Goal: Contribute content: Contribute content

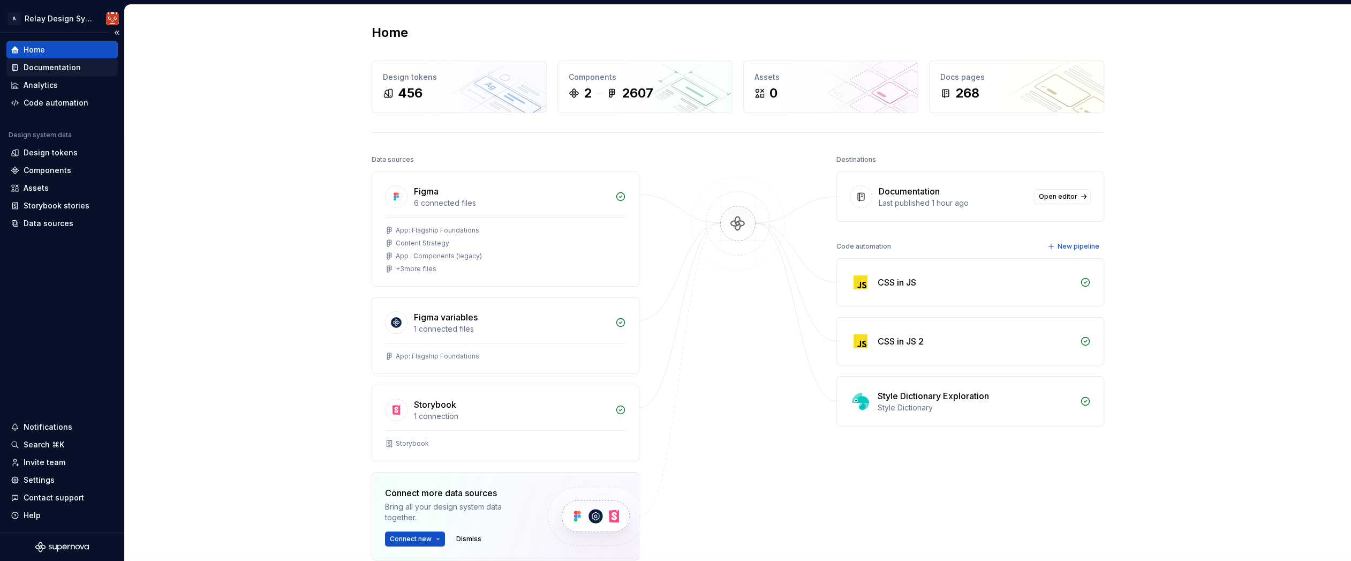
click at [56, 67] on div "Documentation" at bounding box center [52, 67] width 57 height 11
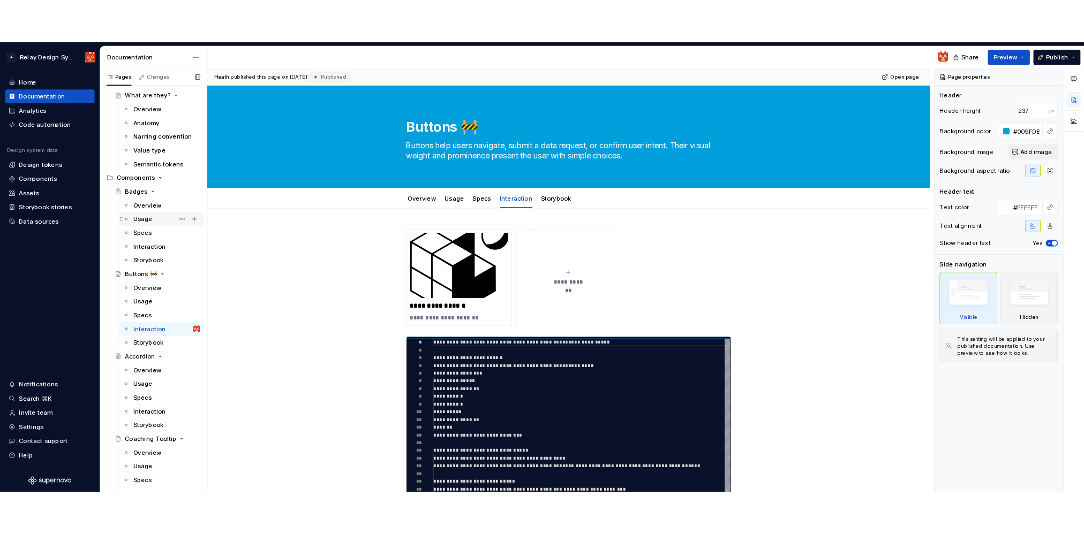
scroll to position [145, 0]
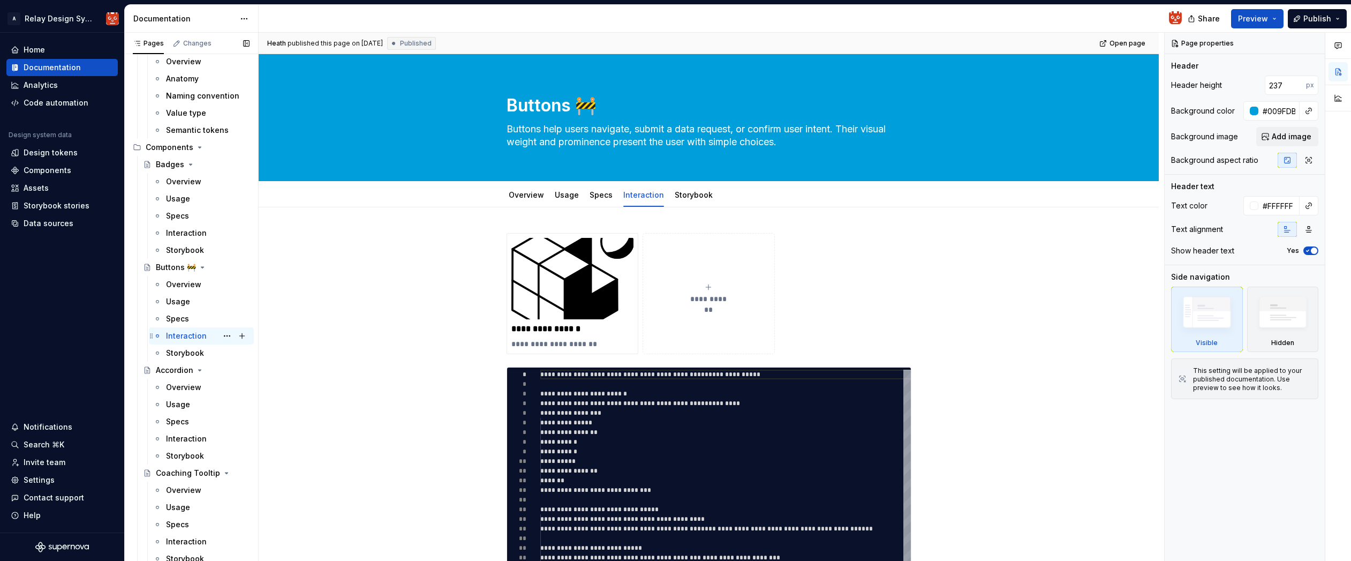
click at [193, 337] on div "Interaction" at bounding box center [186, 335] width 41 height 11
click at [598, 255] on img at bounding box center [572, 278] width 123 height 81
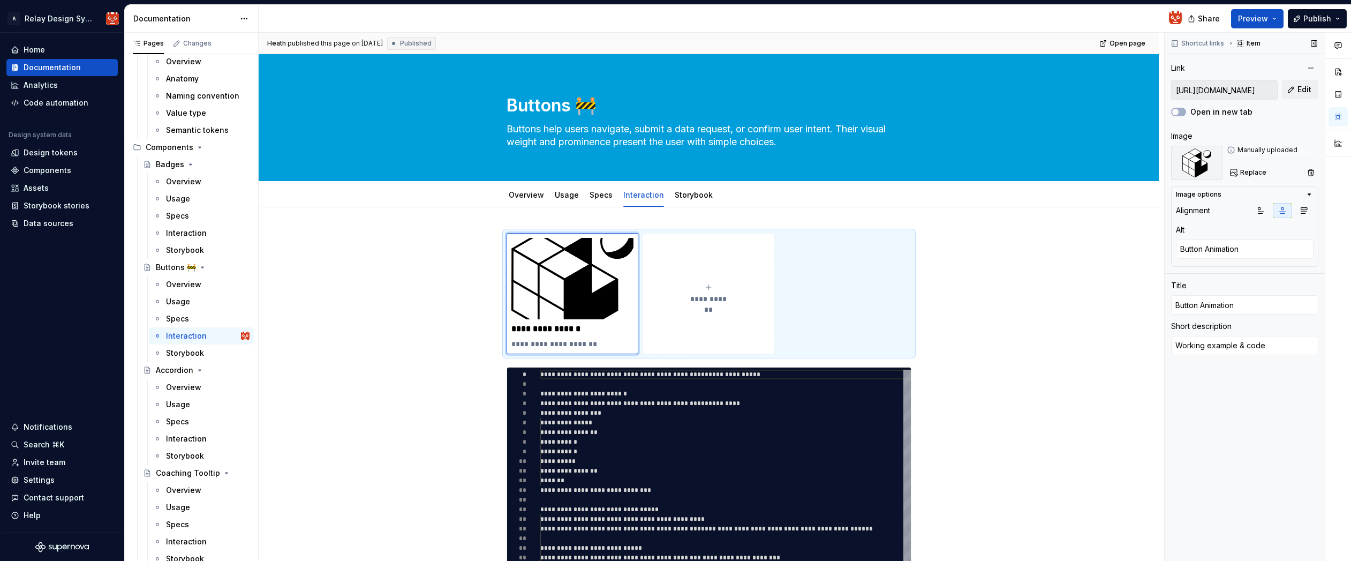
click at [1227, 90] on input "[URL][DOMAIN_NAME]" at bounding box center [1224, 89] width 105 height 19
click at [1118, 341] on div "**********" at bounding box center [709, 553] width 900 height 693
click at [422, 318] on div "**********" at bounding box center [711, 297] width 905 height 529
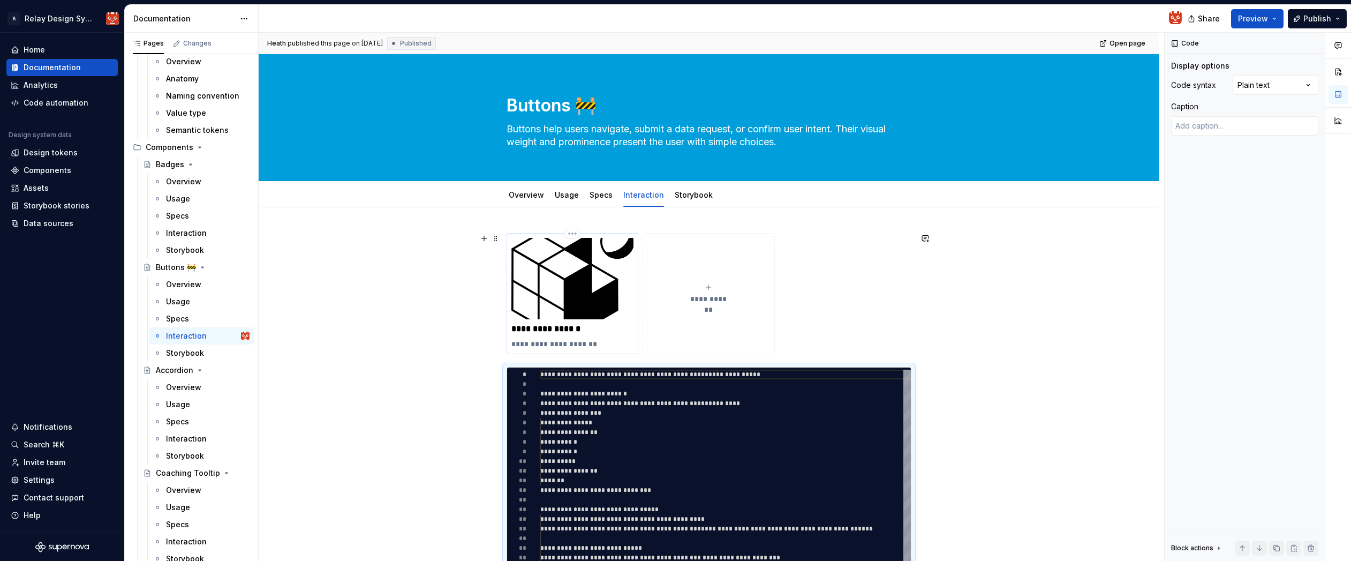
click at [574, 293] on img at bounding box center [572, 278] width 123 height 81
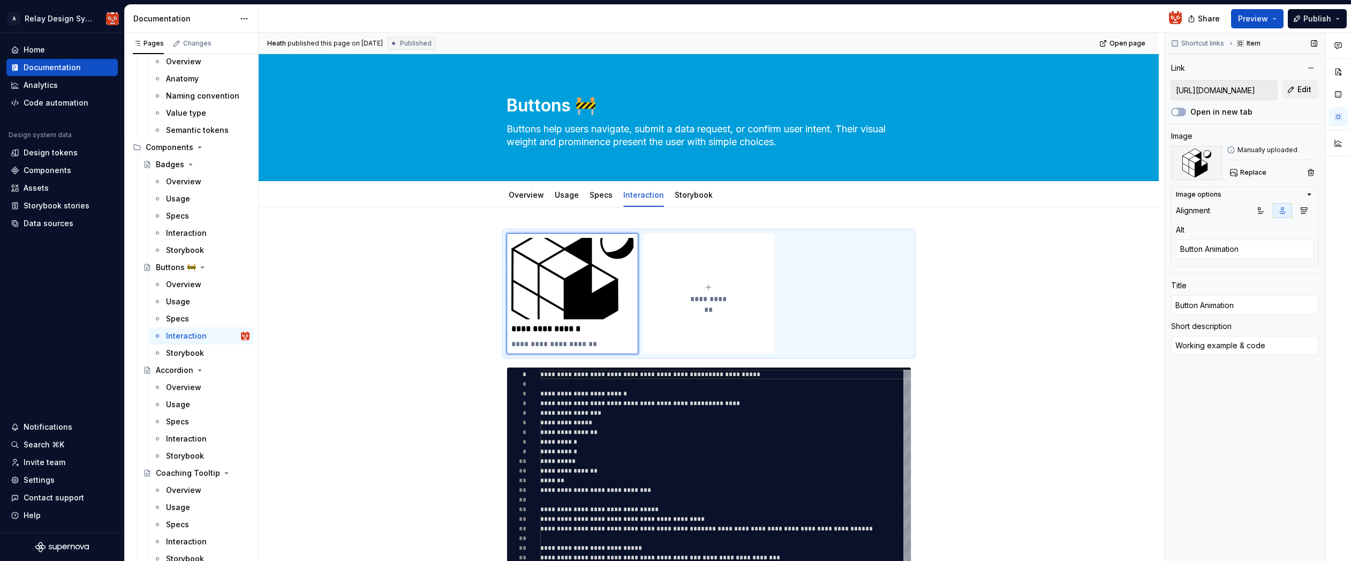
click at [1251, 92] on input "[URL][DOMAIN_NAME]" at bounding box center [1224, 89] width 105 height 19
click at [1248, 87] on input "[URL][DOMAIN_NAME]" at bounding box center [1224, 89] width 105 height 19
click at [1245, 92] on input "[URL][DOMAIN_NAME]" at bounding box center [1224, 89] width 105 height 19
click at [1300, 93] on span "Edit" at bounding box center [1304, 89] width 14 height 11
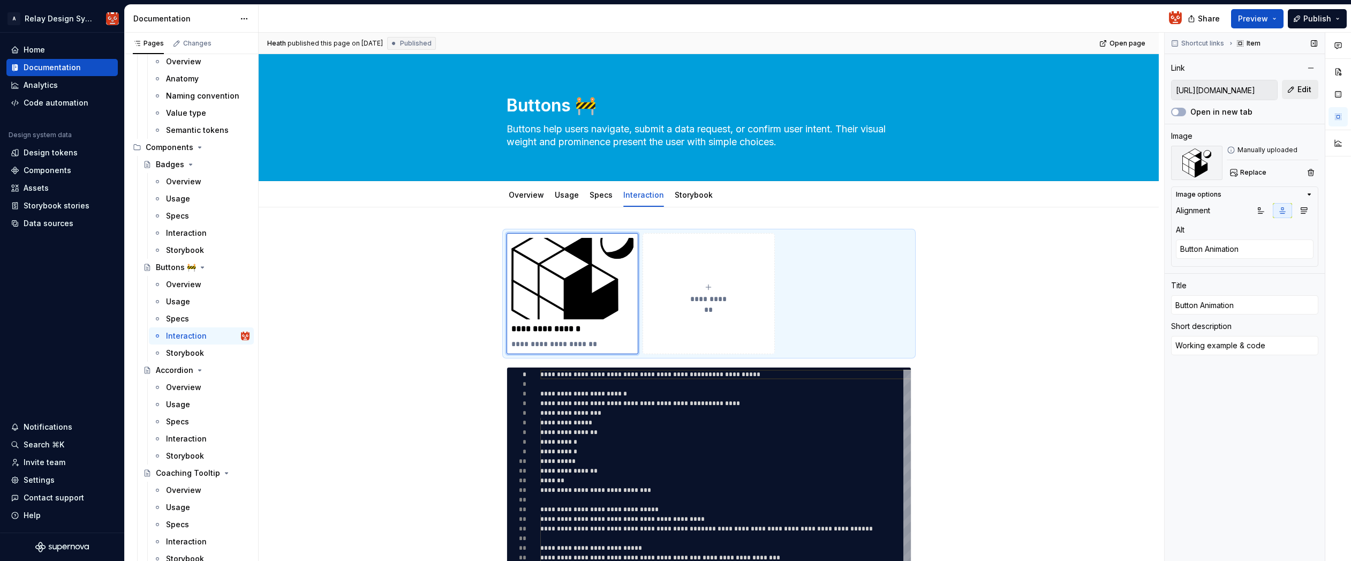
type textarea "*"
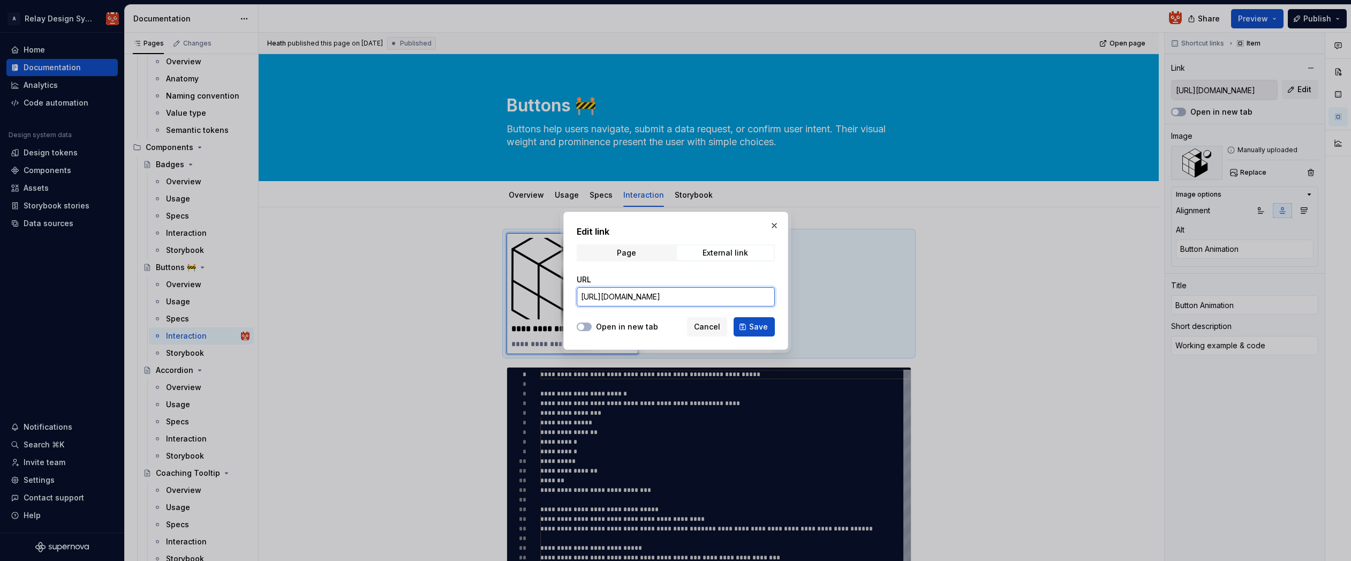
drag, startPoint x: 687, startPoint y: 296, endPoint x: 534, endPoint y: 285, distance: 153.5
click at [534, 285] on div "Edit link Page External link URL [URL][DOMAIN_NAME] Open in new tab Cancel Save" at bounding box center [675, 280] width 1351 height 561
paste input "hhatt"
type input "[URL][DOMAIN_NAME]"
click at [753, 327] on span "Save" at bounding box center [758, 326] width 19 height 11
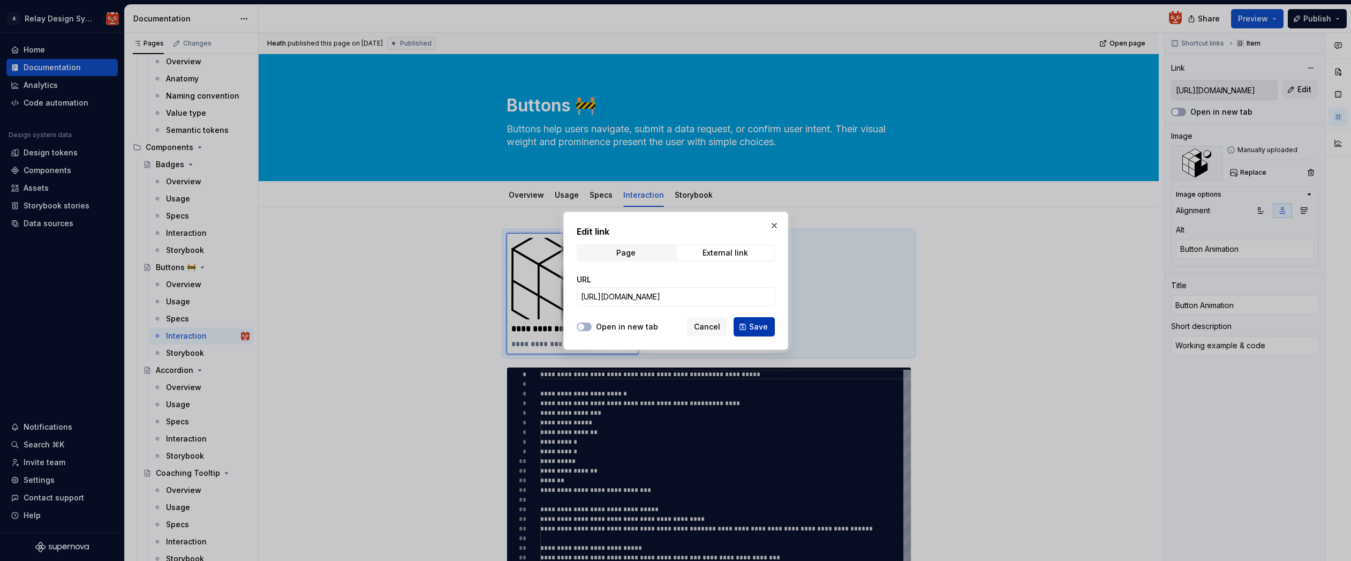
type textarea "*"
type input "[URL][DOMAIN_NAME]"
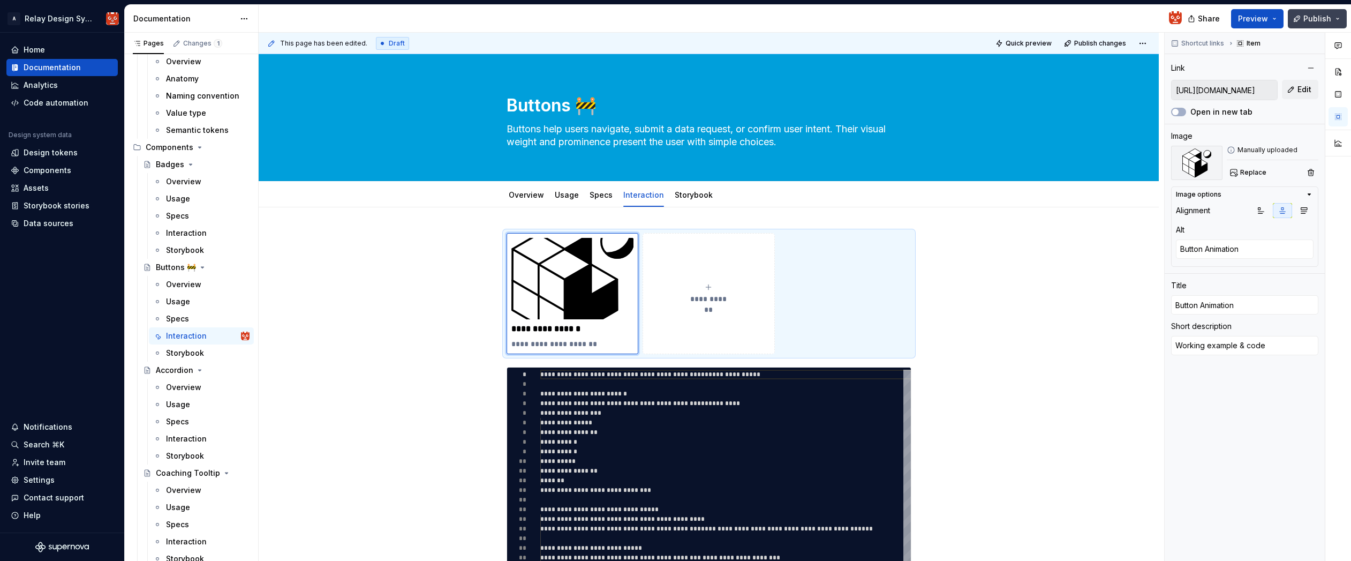
click at [1314, 19] on span "Publish" at bounding box center [1317, 18] width 28 height 11
click at [1258, 18] on span "Preview" at bounding box center [1253, 18] width 30 height 11
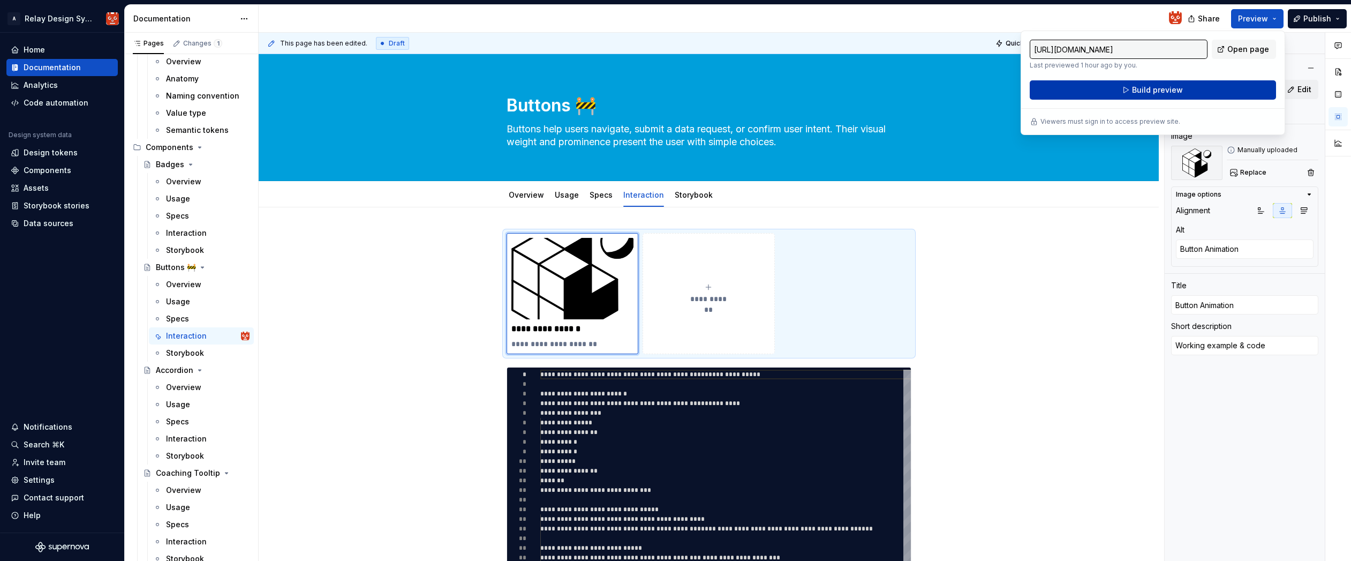
click at [1202, 90] on button "Build preview" at bounding box center [1153, 89] width 246 height 19
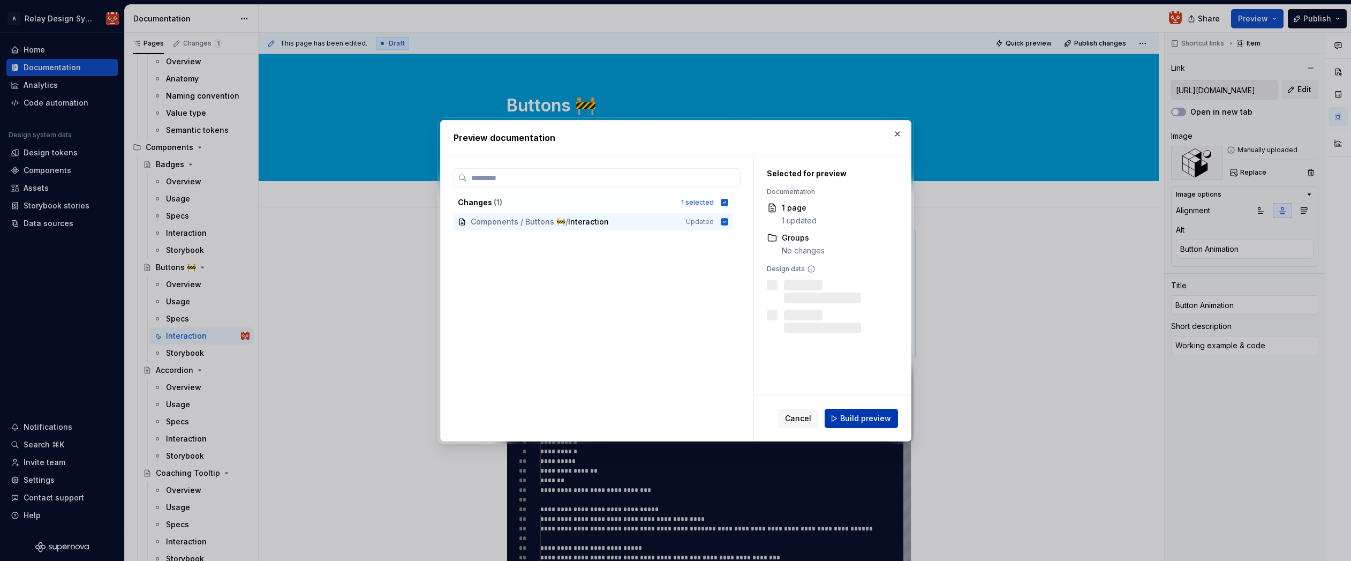
click at [869, 421] on span "Build preview" at bounding box center [865, 418] width 51 height 11
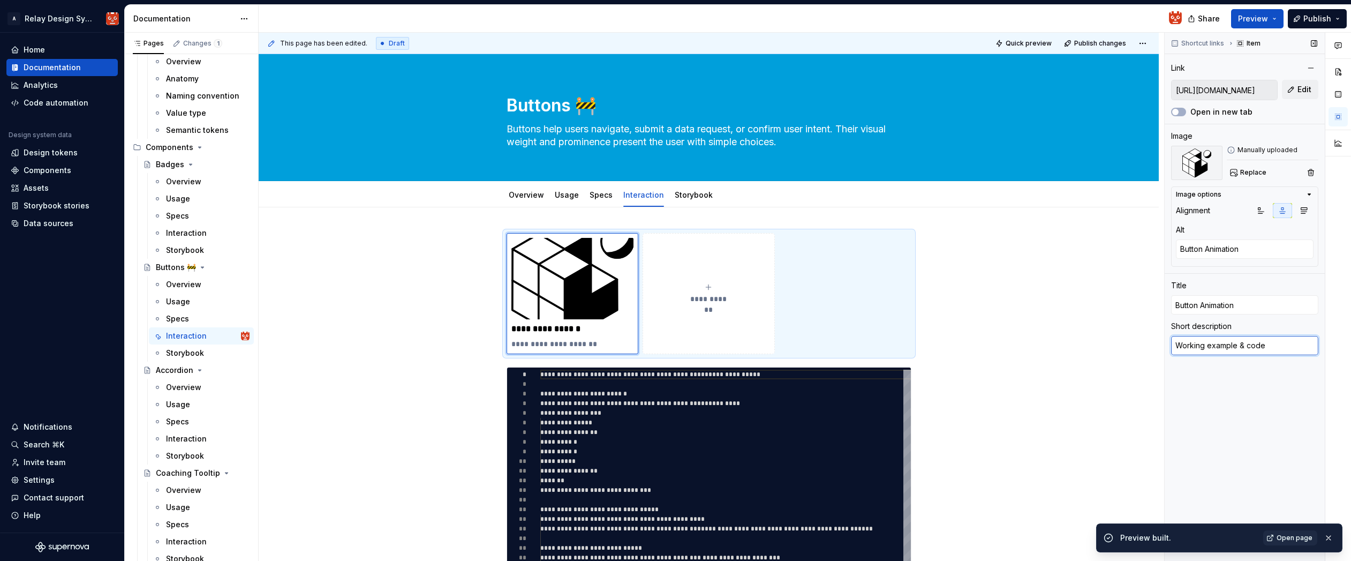
click at [1257, 346] on textarea "Working example & code" at bounding box center [1244, 345] width 147 height 19
click at [1258, 346] on textarea "Working example & code" at bounding box center [1244, 345] width 147 height 19
click at [1256, 345] on textarea "Working example & code" at bounding box center [1244, 345] width 147 height 19
type textarea "*"
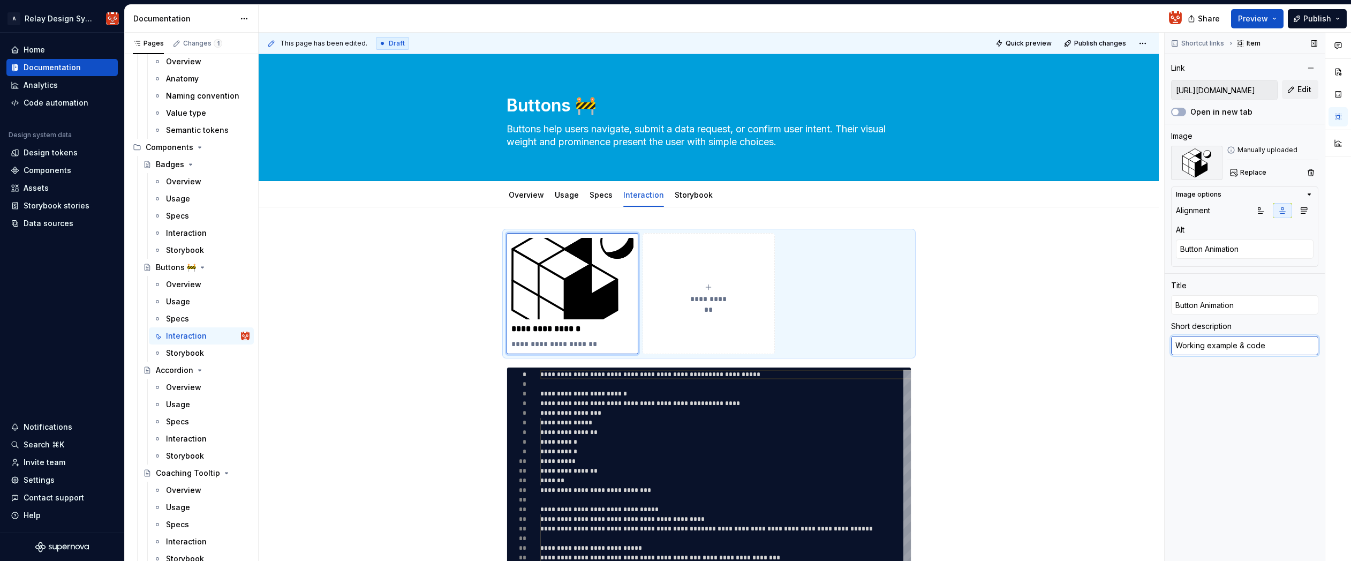
type textarea "Working example &"
type textarea "*"
type textarea "Working example"
type textarea "*"
type textarea "Working example"
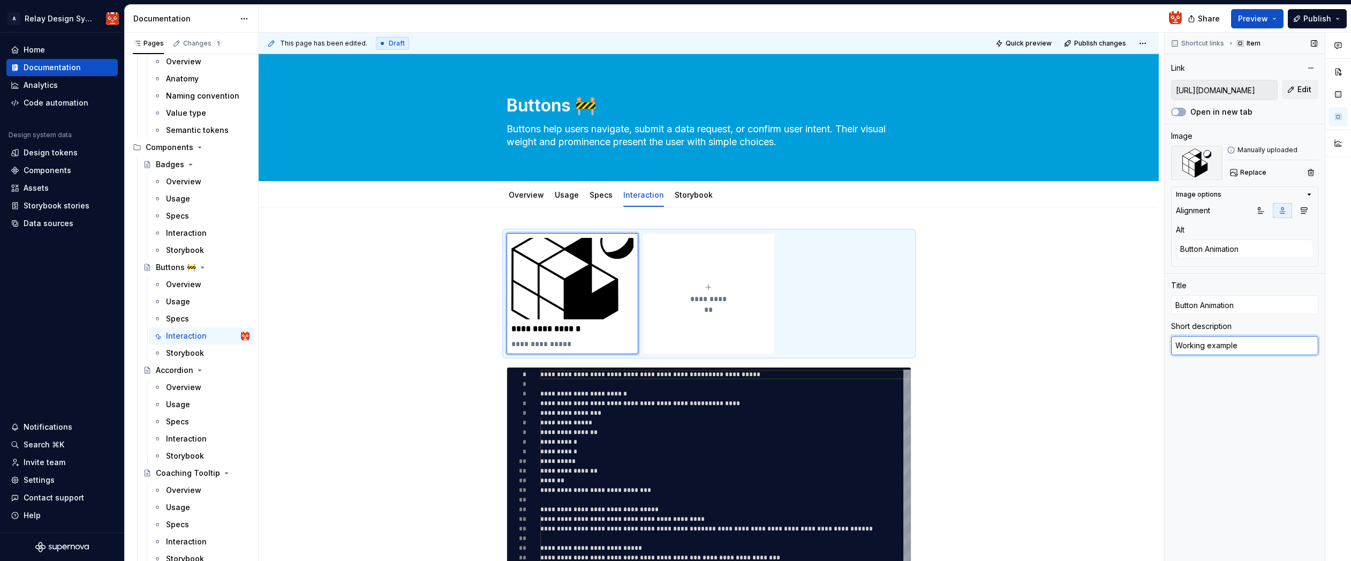
type textarea "*"
type textarea "Working example,"
type textarea "*"
type textarea "Working example,"
type textarea "*"
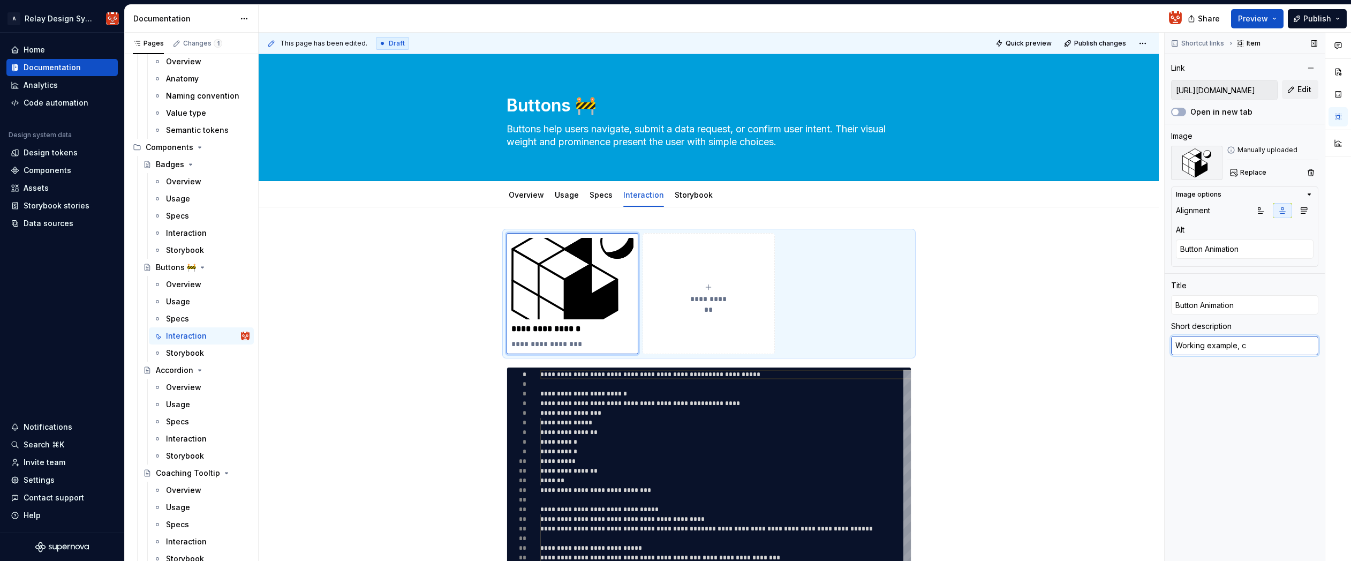
type textarea "Working example, co"
type textarea "*"
type textarea "Working example, cod"
type textarea "*"
type textarea "Working example, code"
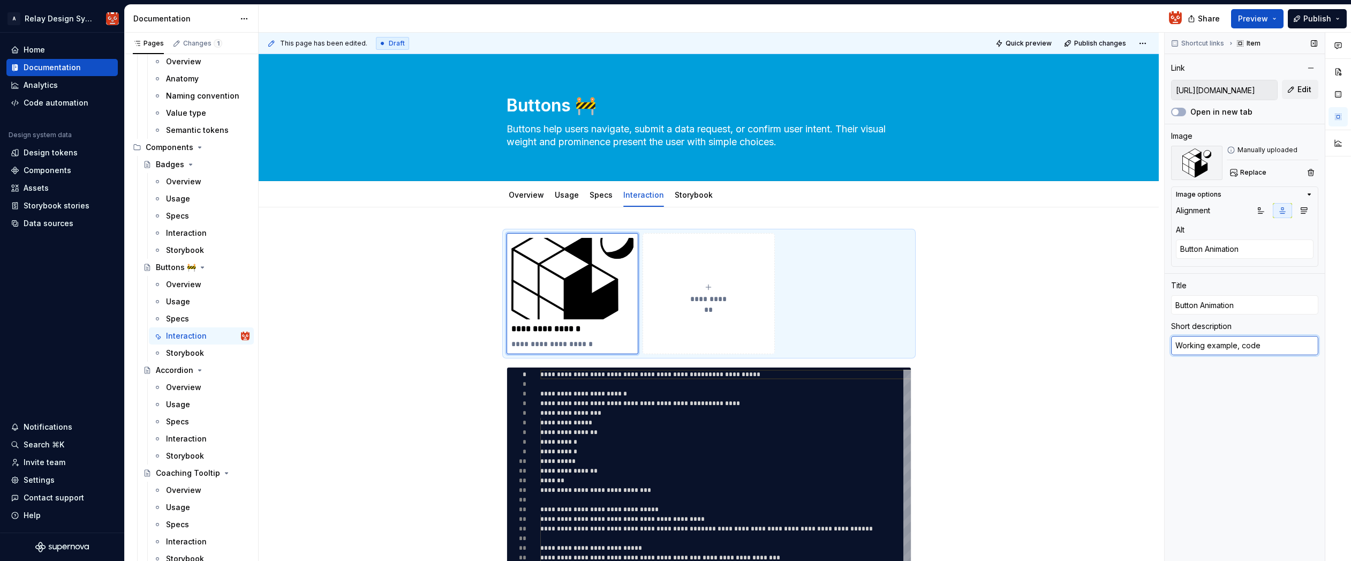
type textarea "*"
type textarea "Working example, code,"
type textarea "*"
type textarea "Working example, code,"
type textarea "*"
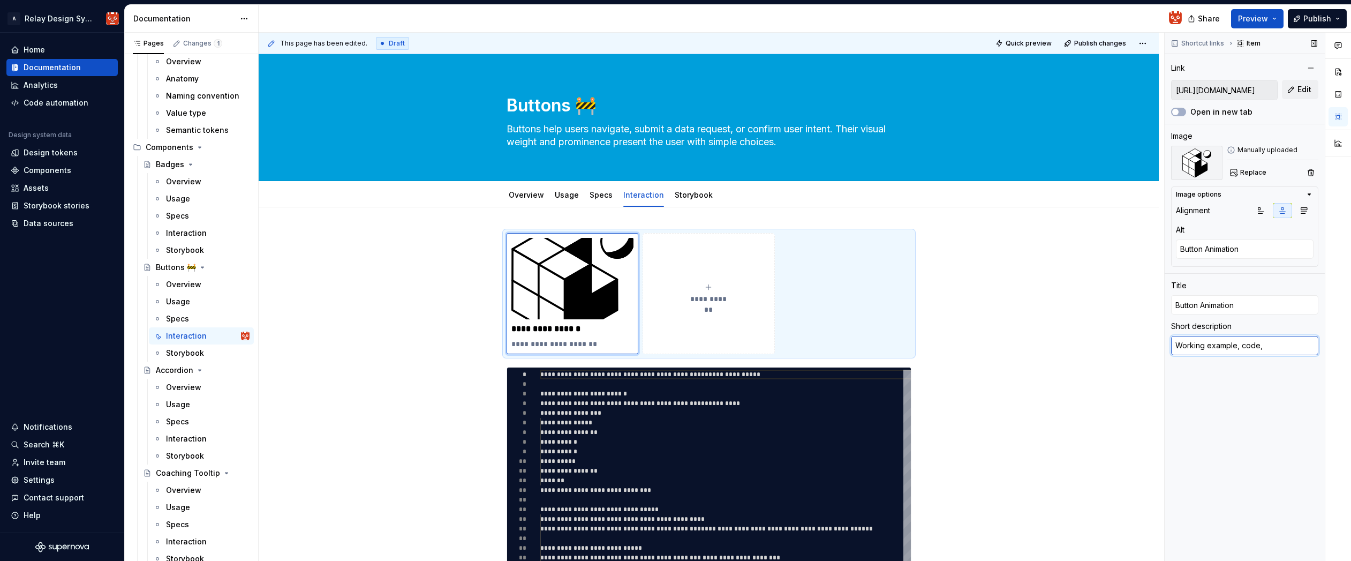
type textarea "Working example, code, &"
type textarea "*"
type textarea "Working example, code, &"
type textarea "*"
type textarea "Working example, code, & S"
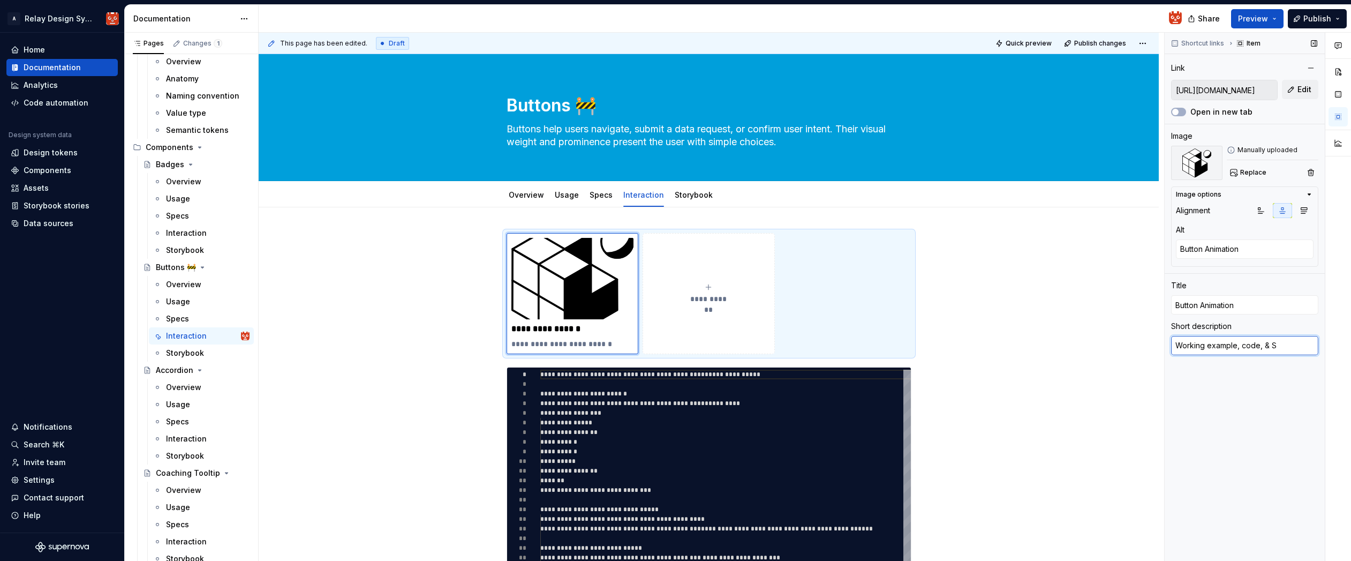
type textarea "*"
type textarea "Working example, code, &"
type textarea "*"
type textarea "Working example, code, & s"
type textarea "*"
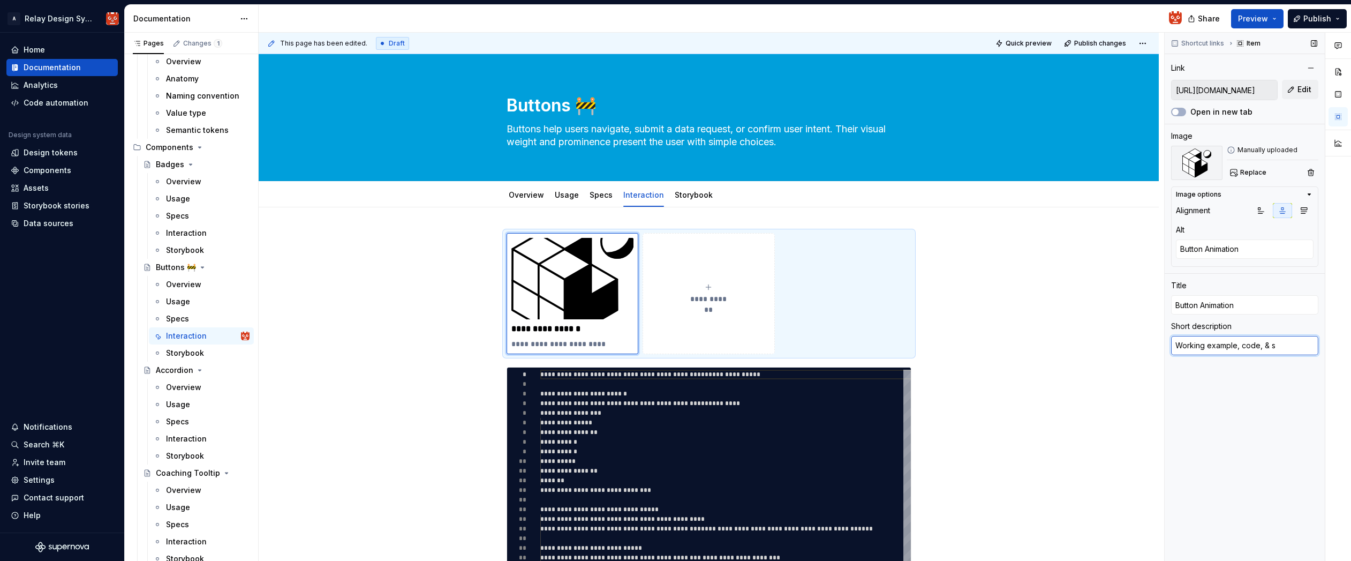
type textarea "Working example, code, & sp"
type textarea "*"
type textarea "Working example, code, & spe"
type textarea "*"
type textarea "Working example, code, & spec"
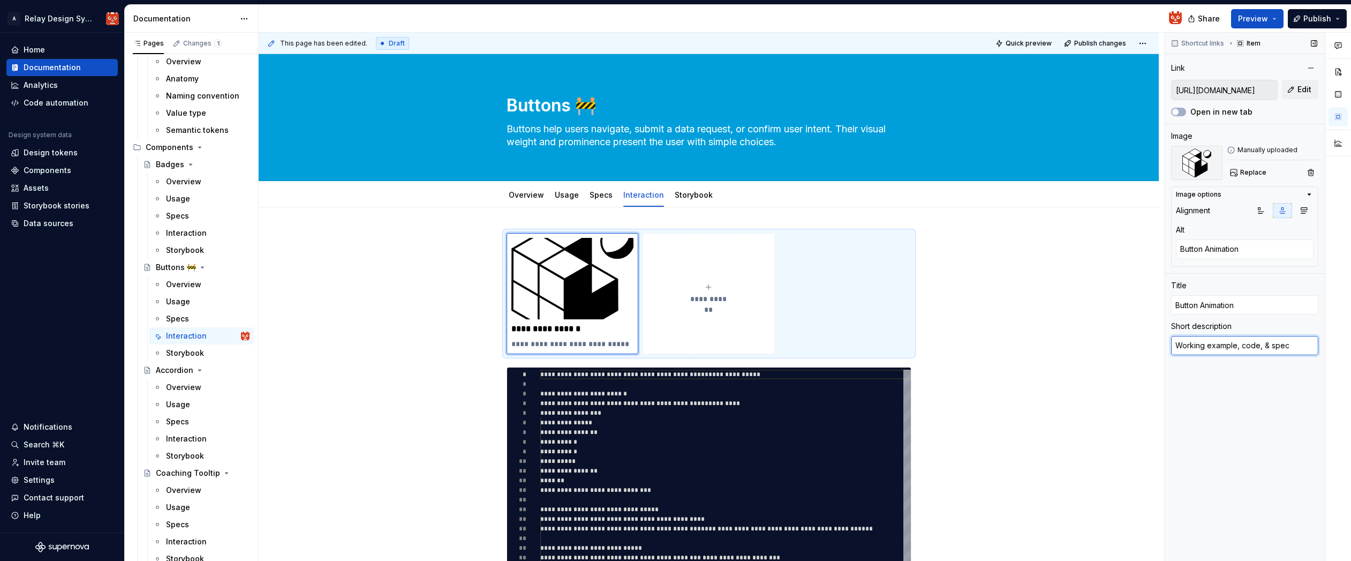
type textarea "*"
drag, startPoint x: 1294, startPoint y: 343, endPoint x: 1169, endPoint y: 344, distance: 124.8
click at [1170, 344] on div "Shortcut links Item Link [URL][DOMAIN_NAME] Edit Open in new tab Image Manually…" at bounding box center [1245, 297] width 160 height 529
type textarea "Working example, code, & specs"
click at [1287, 115] on div "Open in new tab" at bounding box center [1244, 112] width 147 height 11
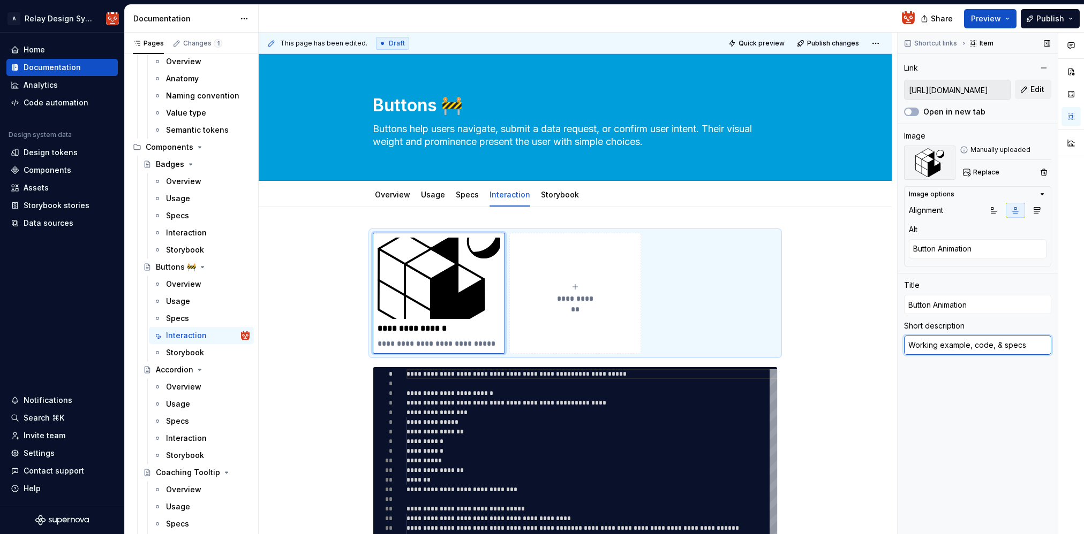
click at [986, 349] on textarea "Working example, code, & specs" at bounding box center [977, 345] width 147 height 19
click at [958, 348] on textarea "Working example, code, & specs" at bounding box center [977, 345] width 147 height 19
type textarea "*"
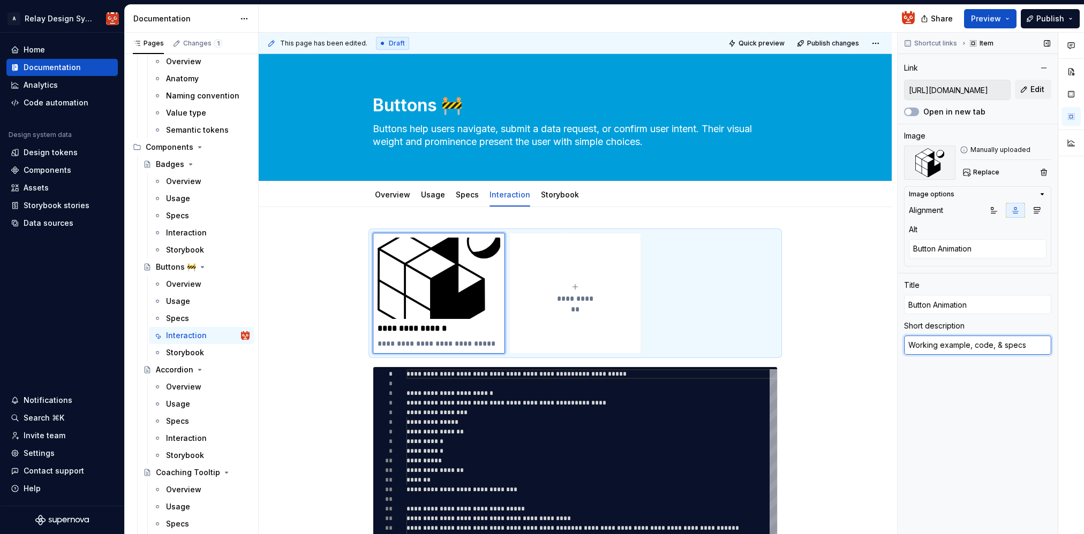
click at [1029, 346] on textarea "Working example, code, & specs" at bounding box center [977, 345] width 147 height 19
drag, startPoint x: 1028, startPoint y: 346, endPoint x: 987, endPoint y: 345, distance: 40.7
click at [968, 345] on textarea "Working example, code, & specs" at bounding box center [977, 345] width 147 height 19
type textarea "Working example"
type textarea "*"
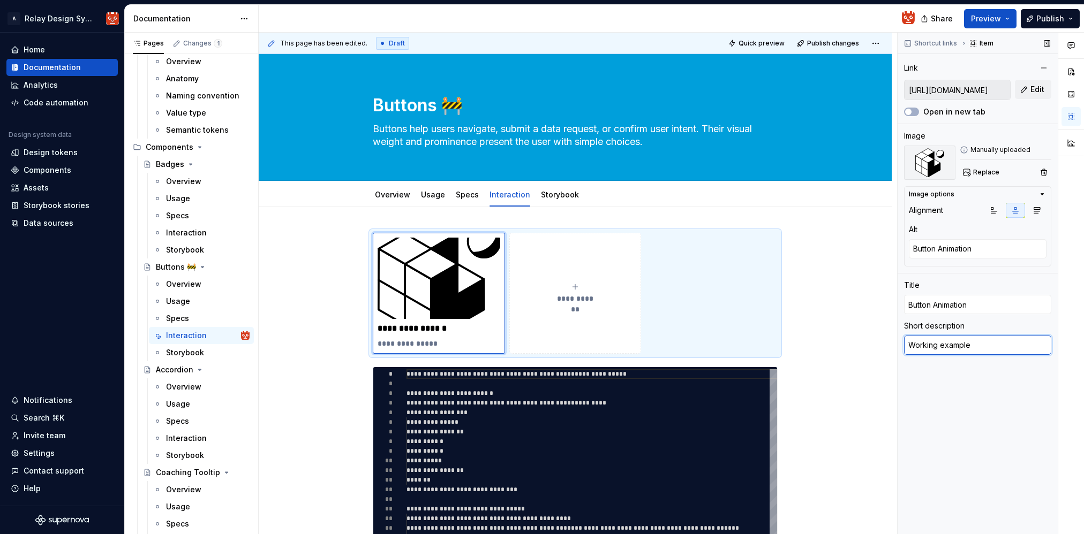
type textarea "Working example &"
type textarea "*"
type textarea "Working example &"
type textarea "*"
type textarea "Working example & co"
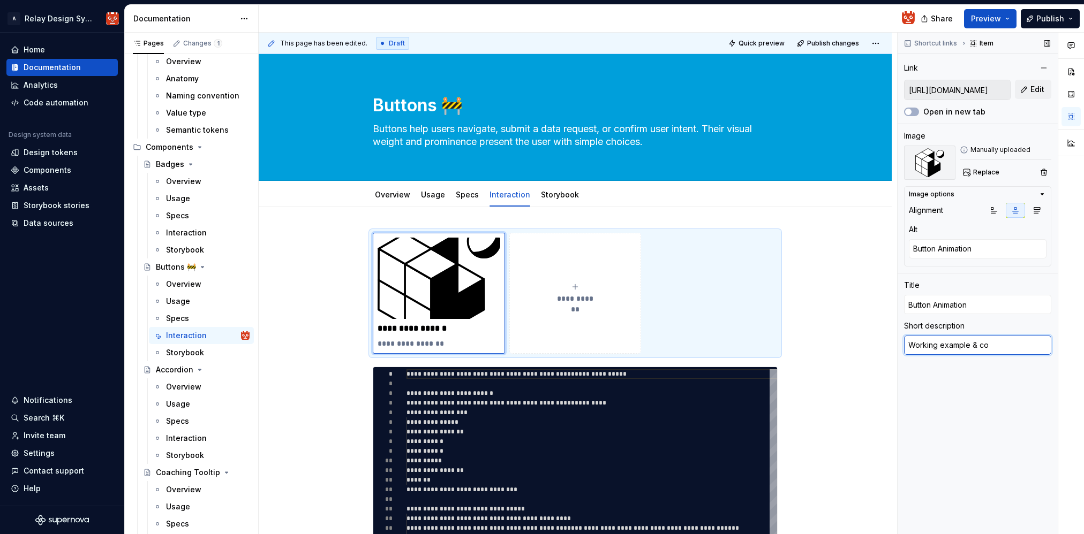
type textarea "*"
type textarea "Working example & cod"
type textarea "*"
type textarea "Working example & code"
click at [1009, 414] on div "Shortcut links Item Link [URL][DOMAIN_NAME] Edit Open in new tab Image Manually…" at bounding box center [977, 284] width 160 height 502
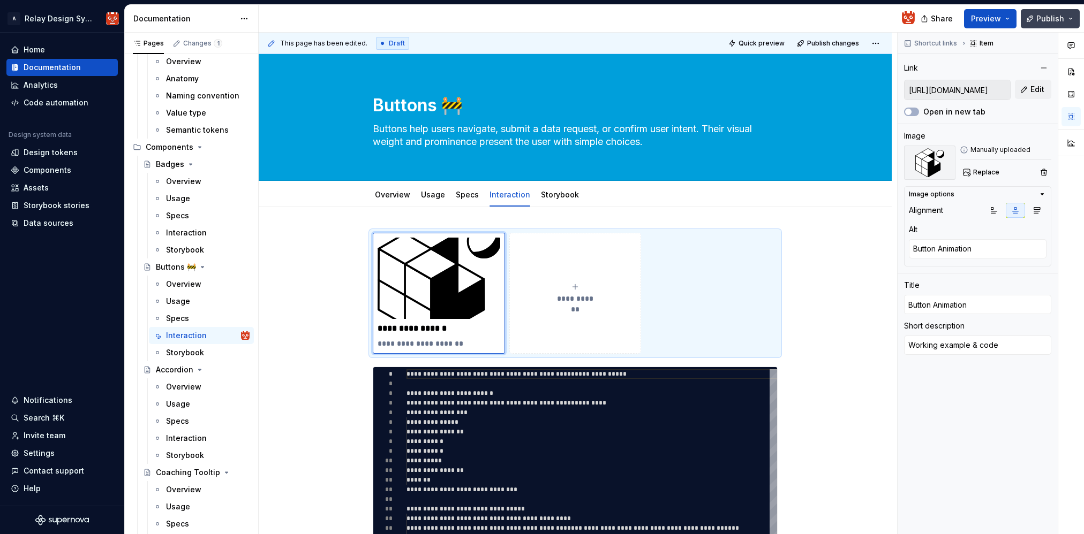
click at [1050, 24] on button "Publish" at bounding box center [1050, 18] width 59 height 19
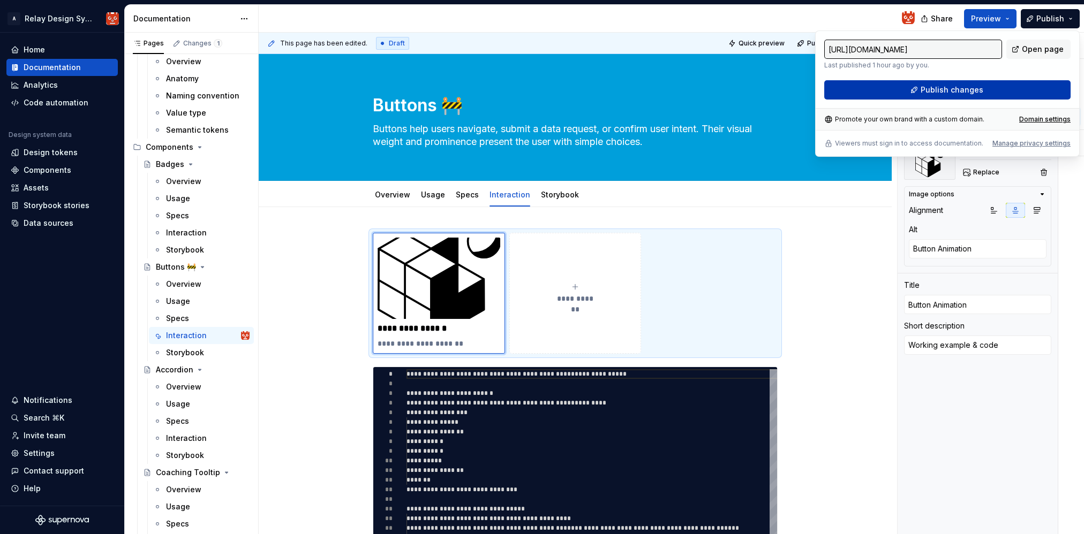
click at [940, 90] on span "Publish changes" at bounding box center [951, 90] width 63 height 11
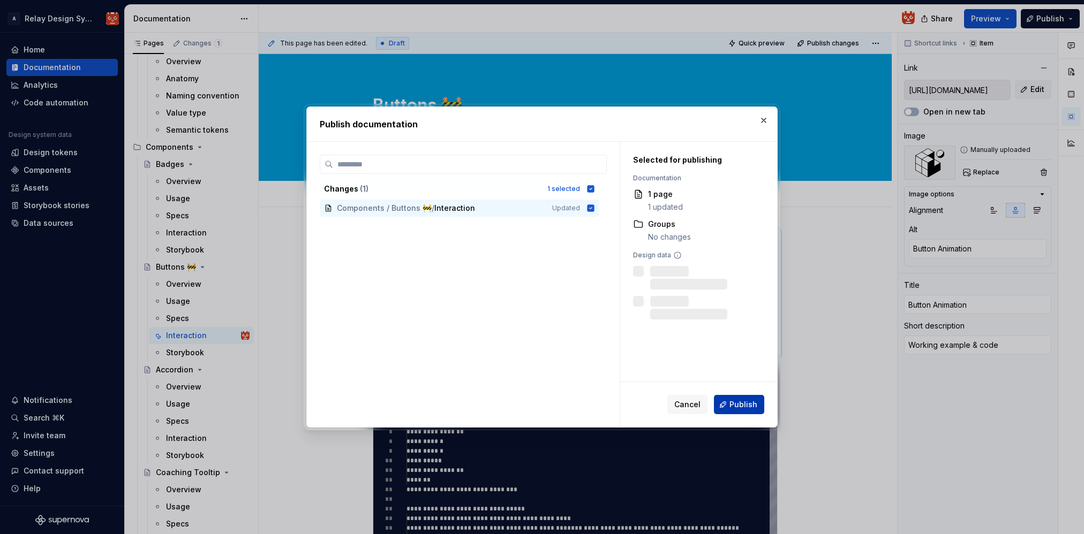
click at [745, 405] on span "Publish" at bounding box center [743, 404] width 28 height 11
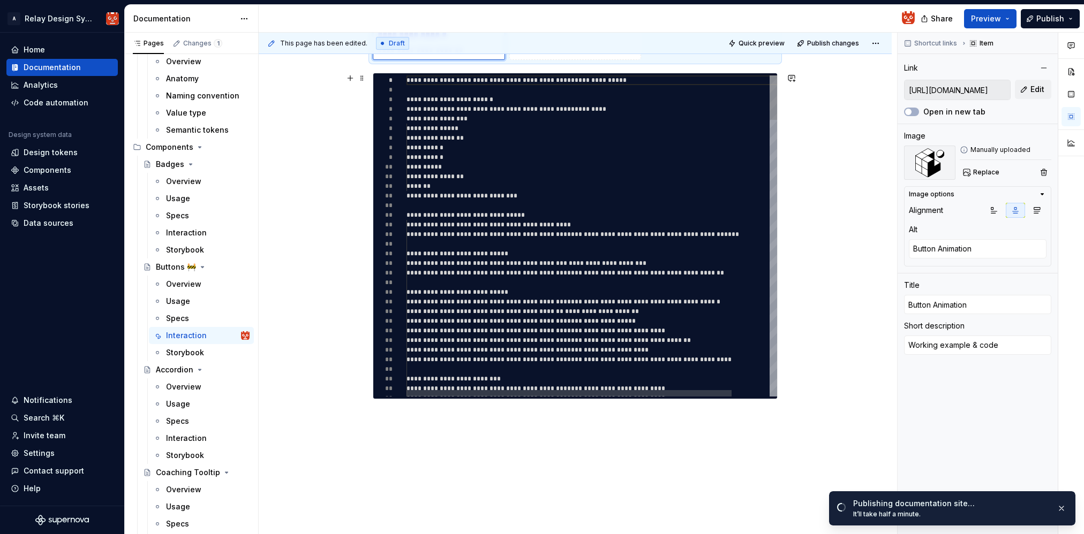
scroll to position [295, 0]
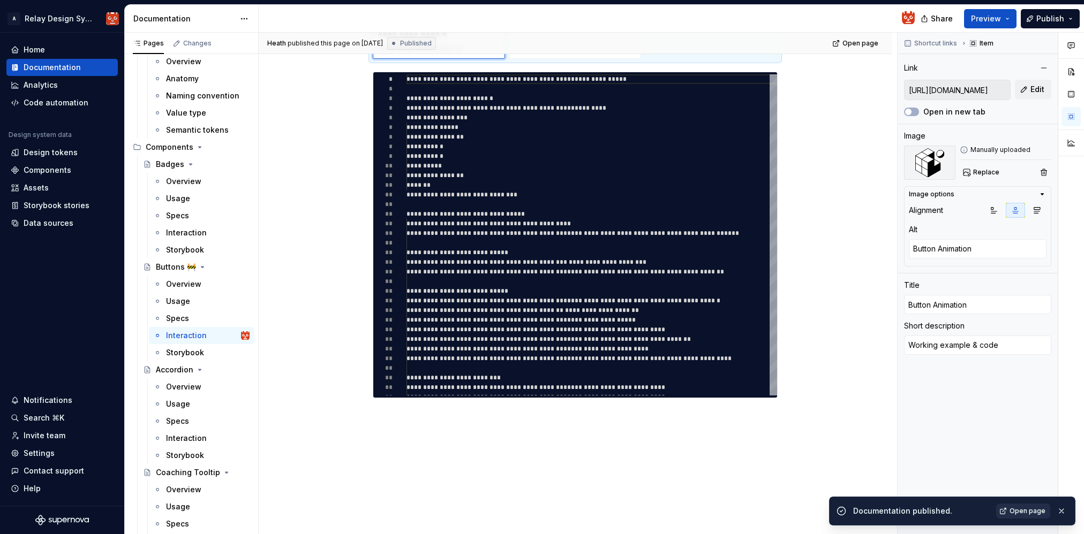
click at [1030, 510] on span "Open page" at bounding box center [1027, 511] width 36 height 9
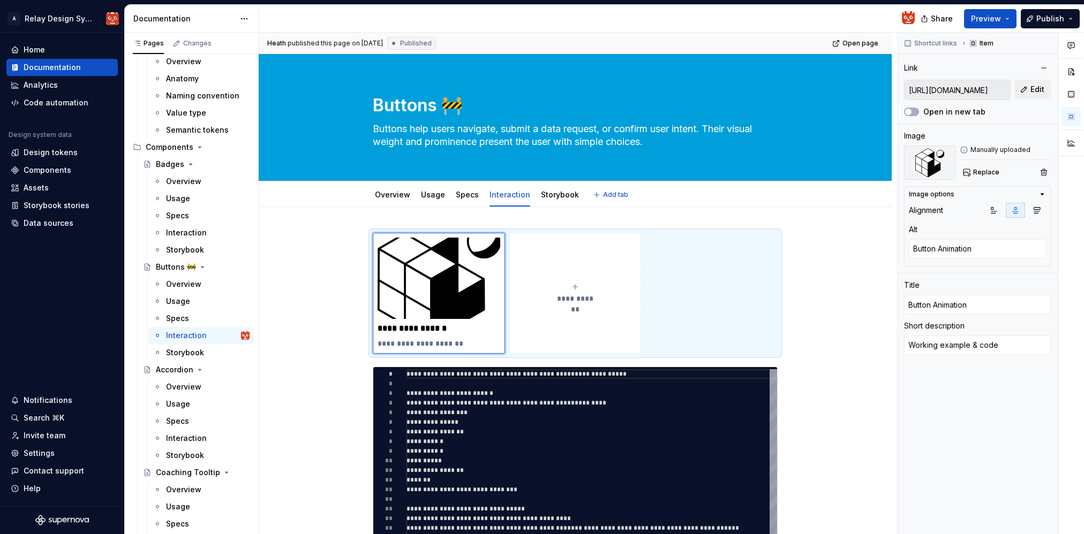
scroll to position [1, 0]
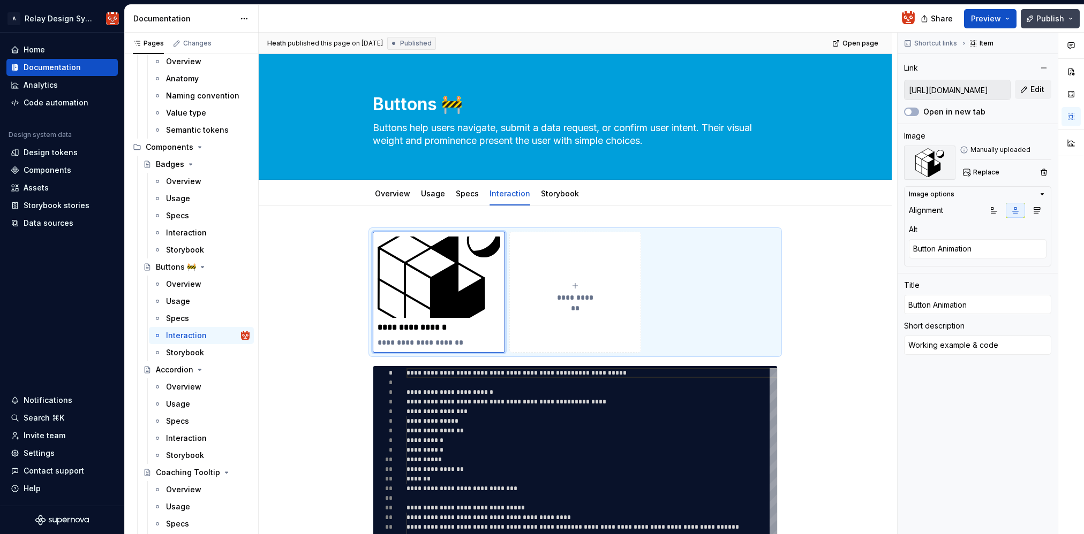
click at [1075, 20] on button "Publish" at bounding box center [1050, 18] width 59 height 19
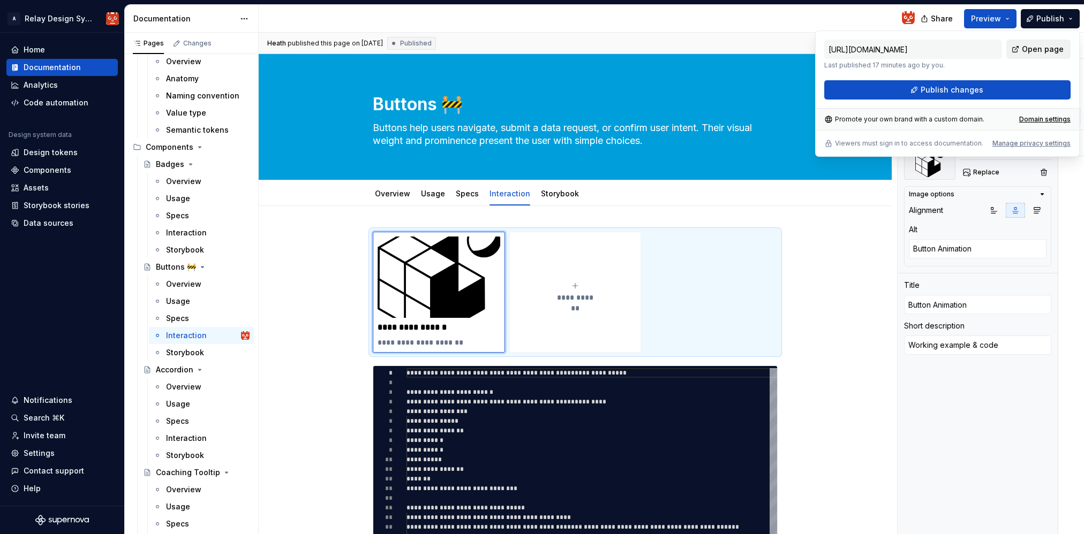
click at [1050, 50] on span "Open page" at bounding box center [1043, 49] width 42 height 11
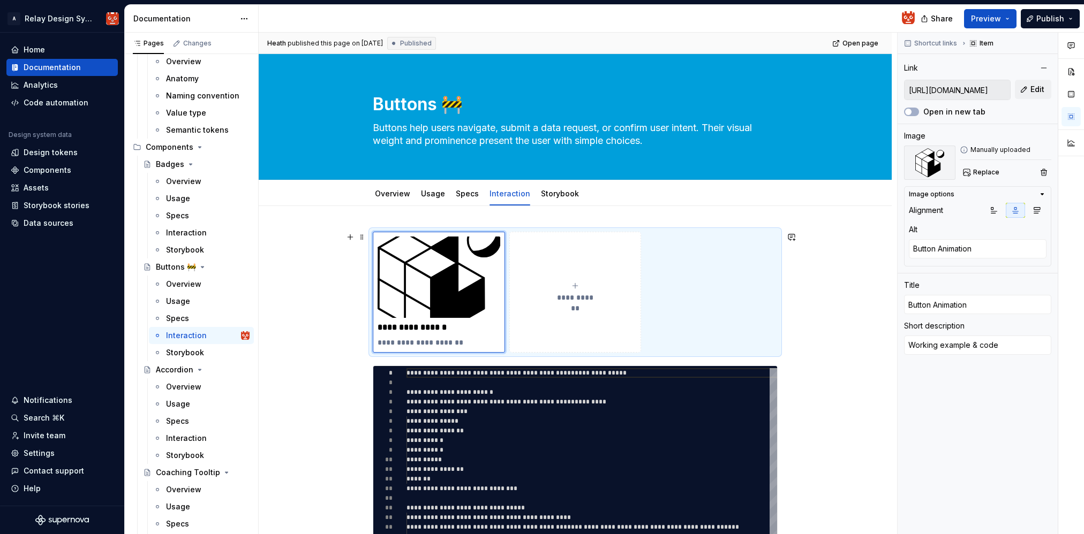
click at [1050, 16] on span "Publish" at bounding box center [1050, 18] width 28 height 11
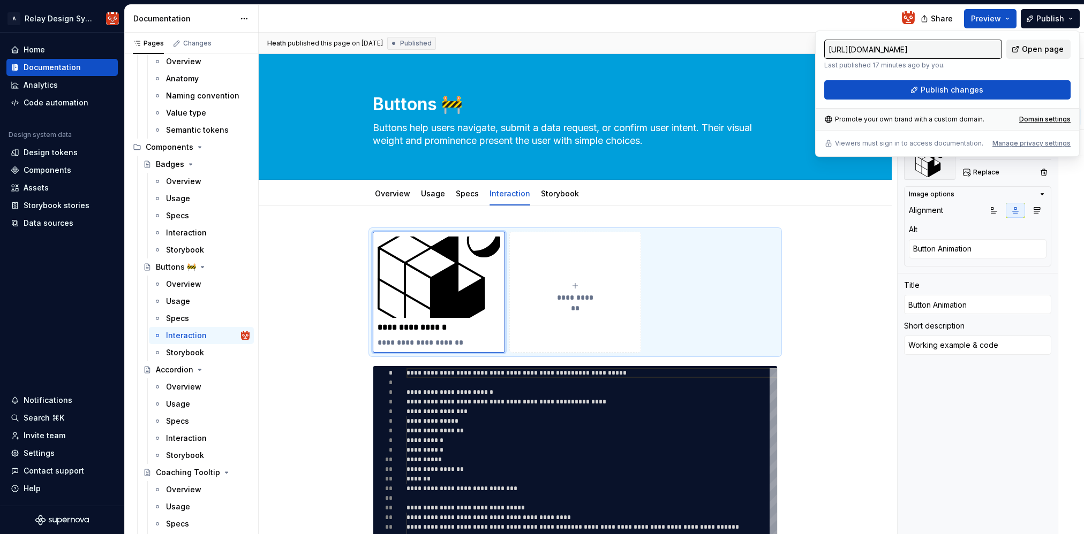
click at [1038, 48] on span "Open page" at bounding box center [1043, 49] width 42 height 11
type textarea "*"
